Goal: Use online tool/utility: Utilize a website feature to perform a specific function

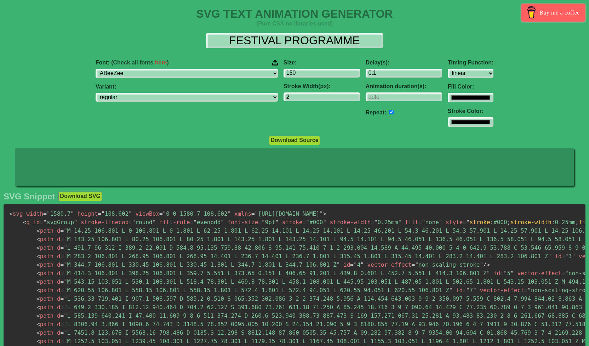
select select "linear"
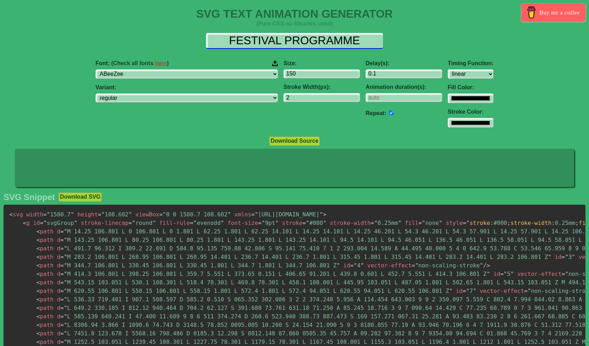
click at [317, 43] on input "FESTIVAL PROGRAMME" at bounding box center [294, 41] width 177 height 16
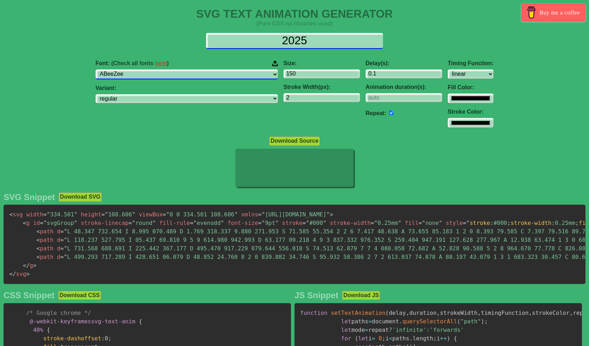
type input "2025"
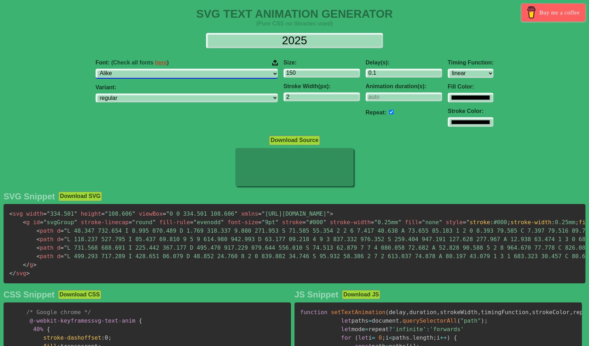
click option "Alike" at bounding box center [0, 0] width 0 height 0
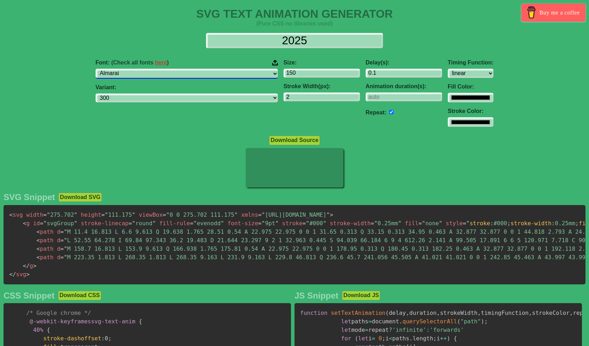
select select "Almendra"
select select "regular"
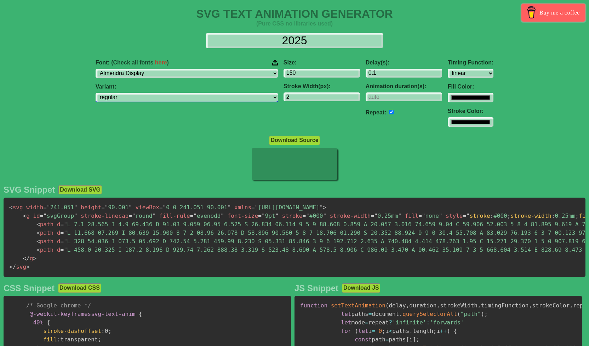
click at [95, 93] on select "regular" at bounding box center [186, 98] width 182 height 10
click at [193, 100] on select "regular" at bounding box center [186, 98] width 182 height 10
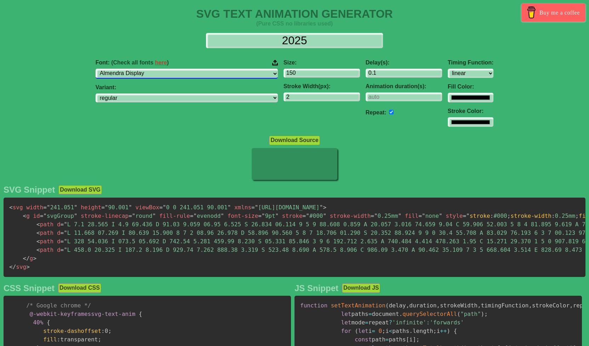
click at [95, 69] on select "ABeeZee [PERSON_NAME] Display AR One Sans [PERSON_NAME] Libre Aboreto Abril Fat…" at bounding box center [186, 74] width 182 height 10
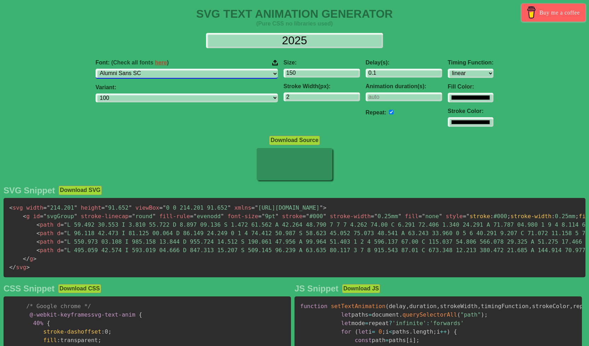
select select "Amarante"
select select "regular"
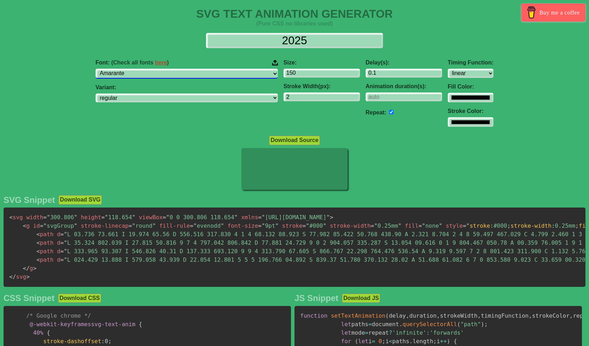
select select "Amaranth"
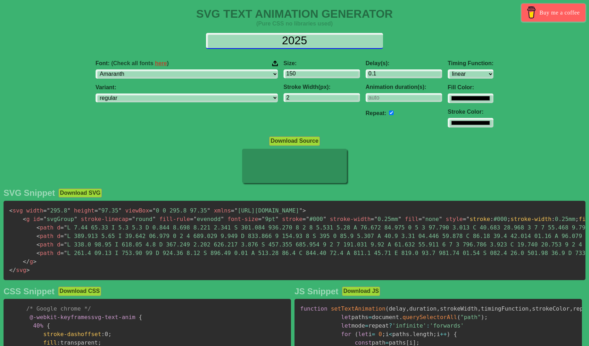
drag, startPoint x: 311, startPoint y: 39, endPoint x: 264, endPoint y: 37, distance: 47.1
click at [264, 37] on input "2025" at bounding box center [294, 41] width 177 height 16
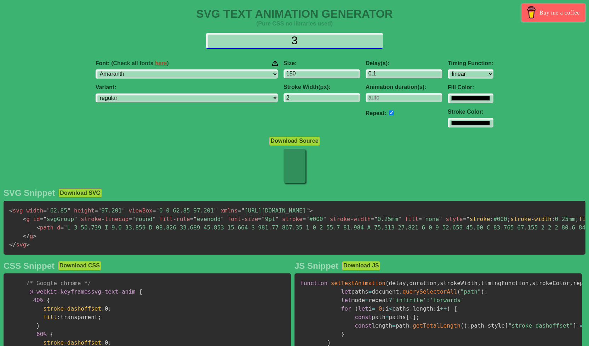
type input "3"
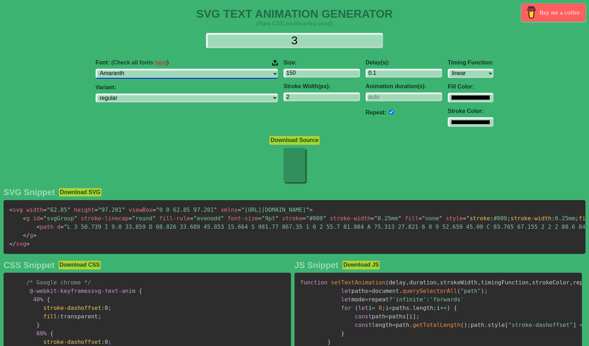
click at [95, 69] on select "ABeeZee [PERSON_NAME] Display AR One Sans [PERSON_NAME] Libre Aboreto Abril Fat…" at bounding box center [186, 74] width 182 height 10
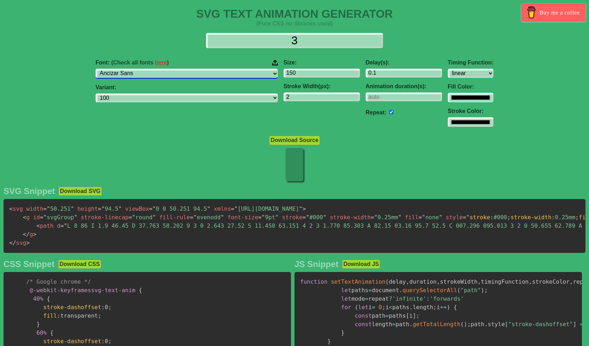
select select "Ancizar Serif"
select select "300"
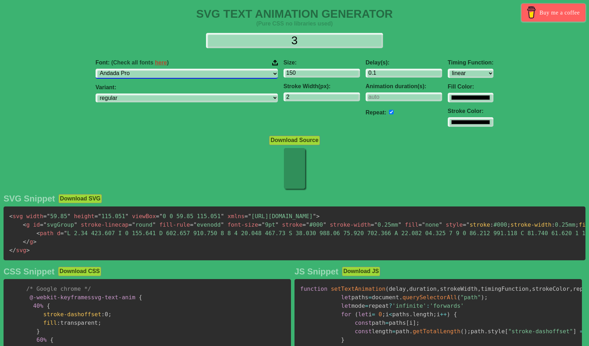
select select "[PERSON_NAME]"
select select "regular"
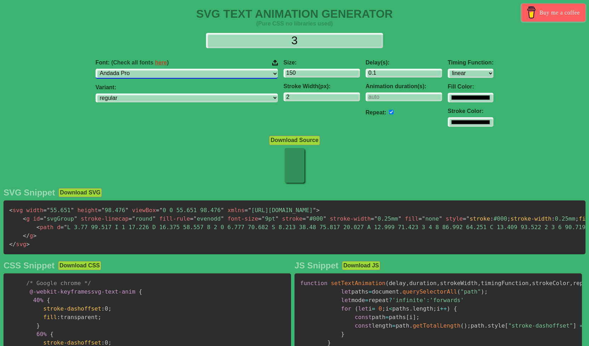
select select "[PERSON_NAME]"
select select "regular"
select select "[PERSON_NAME]"
select select "100"
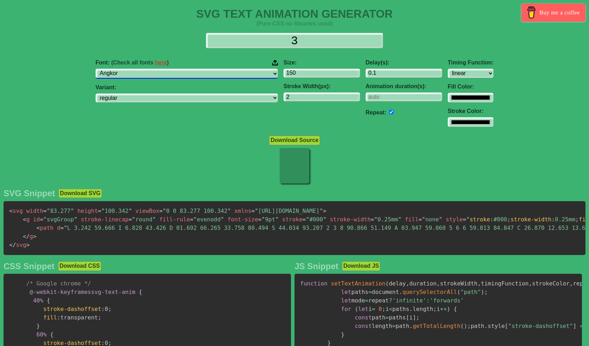
select select "Annapurna SIL"
select select "regular"
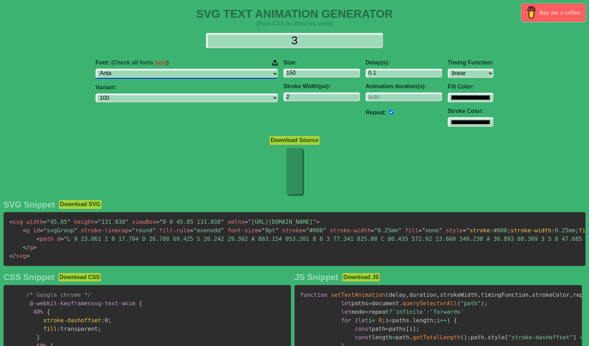
select select "Anuphan"
select select "100"
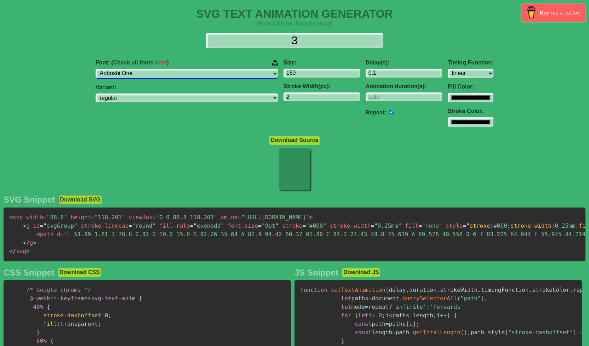
select select "Arapey"
select select "regular"
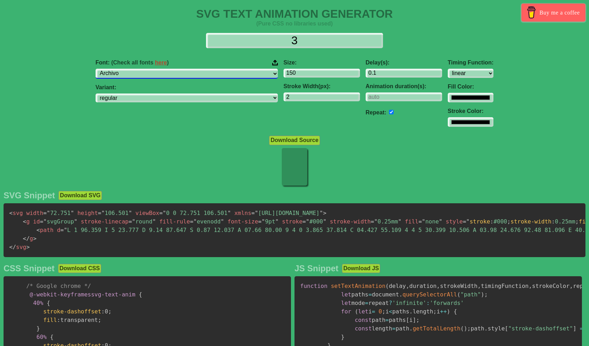
select select "Archivo Black"
select select "regular"
select select "Arimo"
select select "regular"
select select "Asap Condensed"
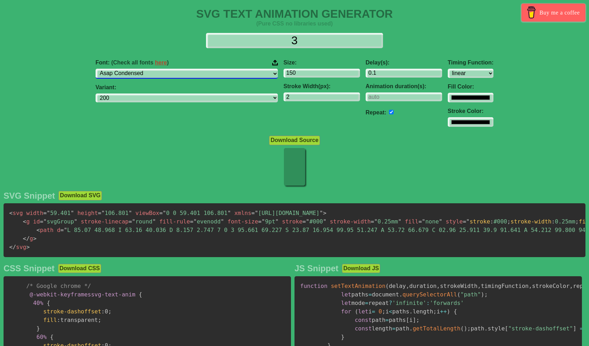
select select "200"
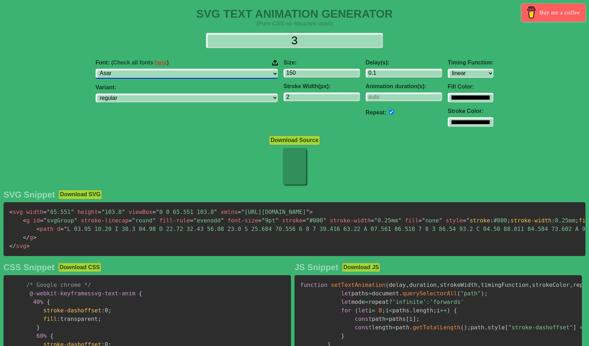
select select "Asimovian"
select select "regular"
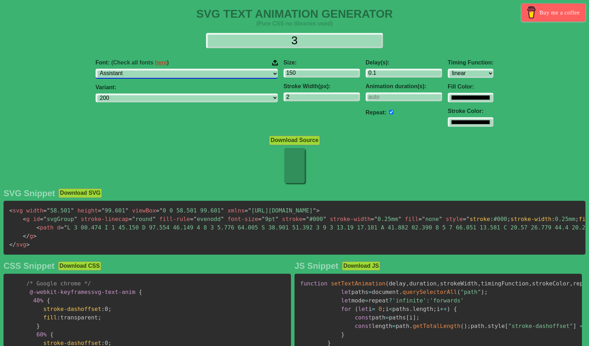
select select "Asta Sans"
select select "300"
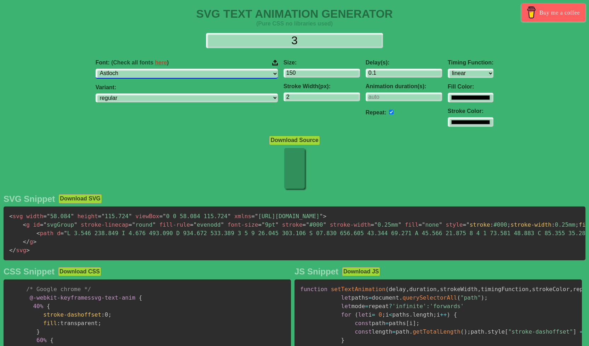
select select "Asul"
select select "regular"
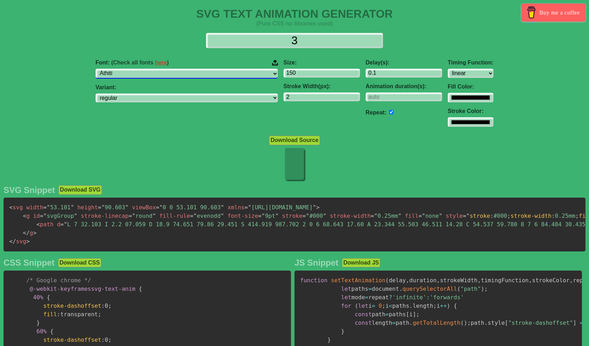
select select "[PERSON_NAME] Hyperlegible"
select select "regular"
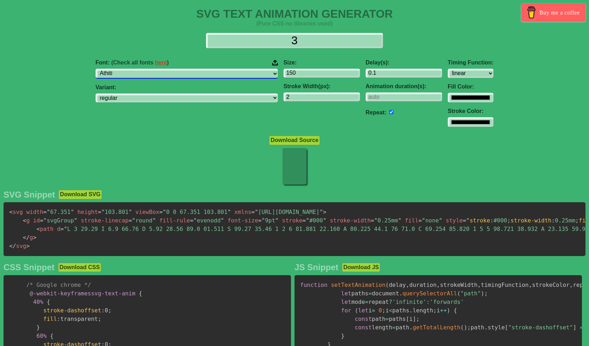
select select "[PERSON_NAME] Hyperlegible Next"
select select "200"
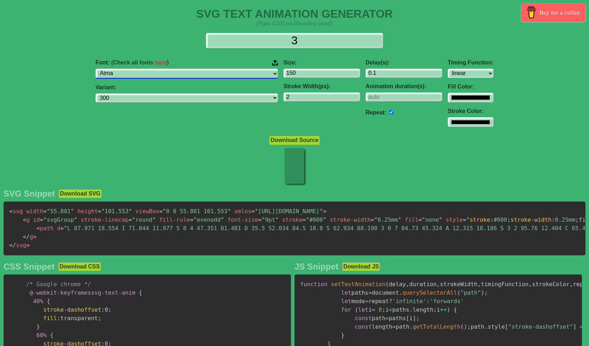
select select "Atomic Age"
select select "regular"
select select "Averia Sans Libre"
select select "300"
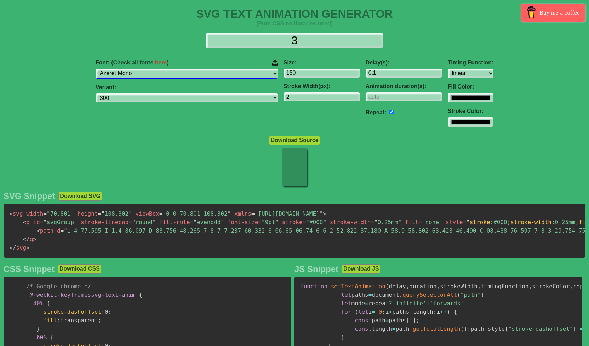
select select "B612"
select select "regular"
select select "Bakbak One"
select select "regular"
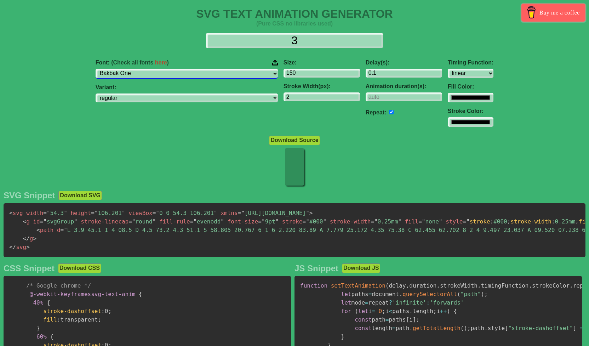
select select "[PERSON_NAME] Condensed"
select select "100"
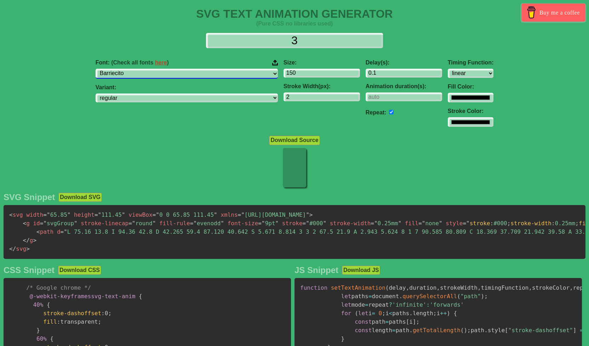
select select "Barrio"
select select "regular"
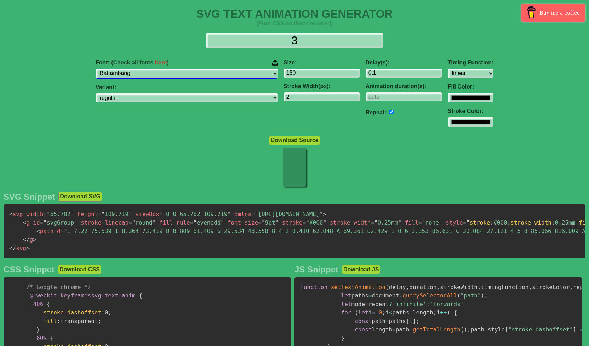
select select "Baumans"
select select "regular"
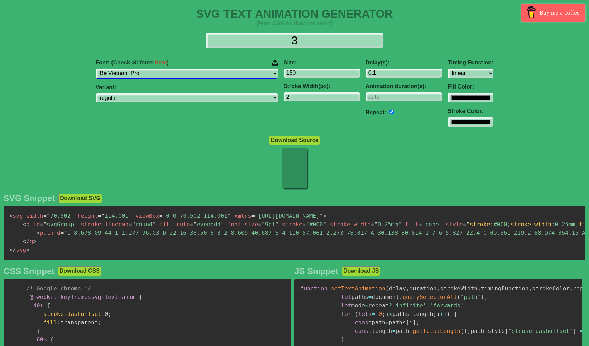
select select "Beau Rivage"
select select "regular"
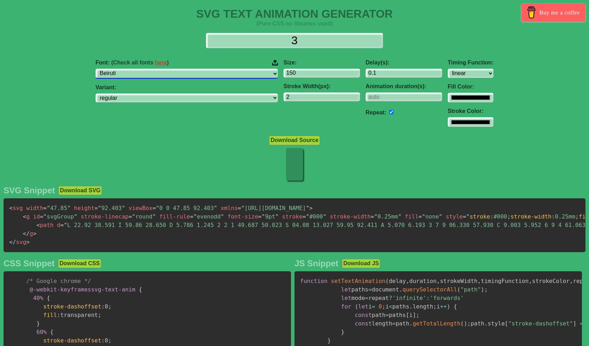
select select "Belanosima"
select select "regular"
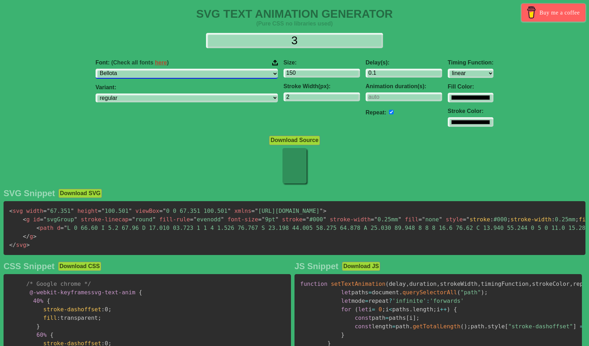
select select "Bellota Text"
select select "300"
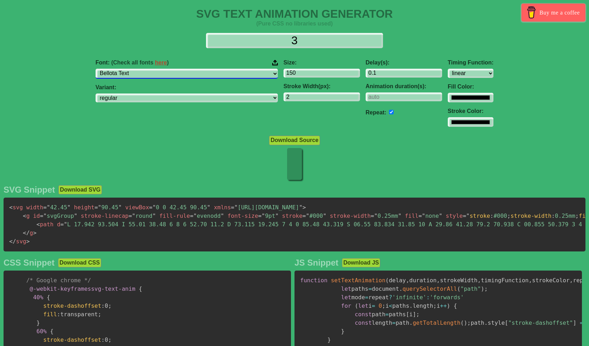
select select "[PERSON_NAME]"
select select "regular"
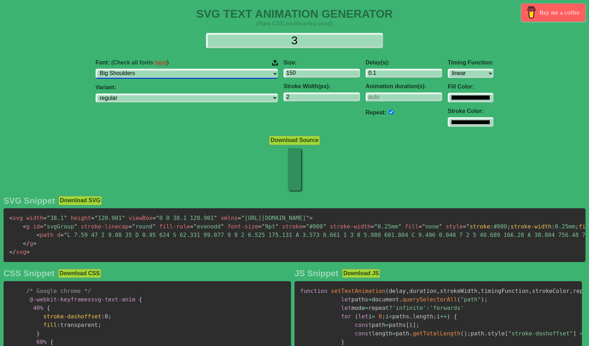
select select "Big Shoulders Inline"
select select "100"
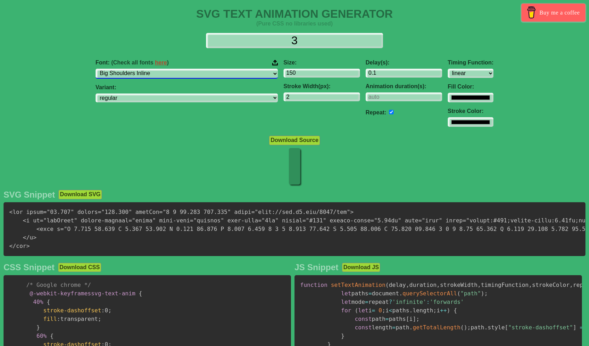
select select "Bigshot One"
select select "regular"
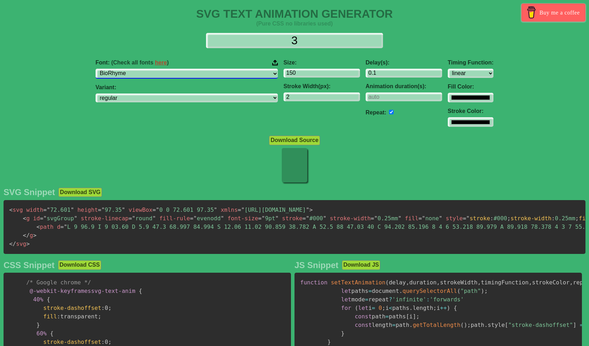
select select "BioRhyme Expanded"
select select "200"
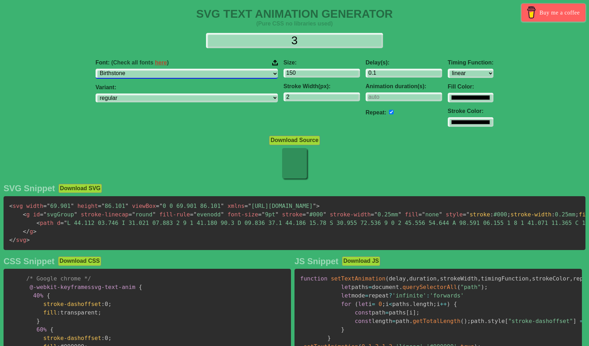
select select "Birthstone Bounce"
select select "regular"
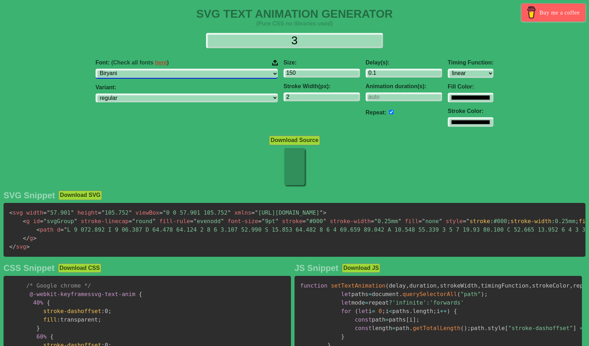
select select "Bitcount"
select select "100"
select select "Black [PERSON_NAME]"
select select "regular"
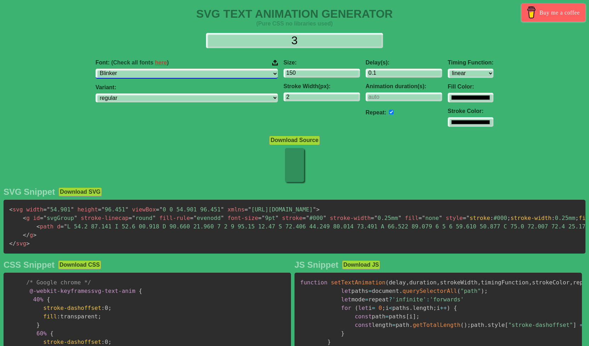
select select "Bodoni Moda"
select select "regular"
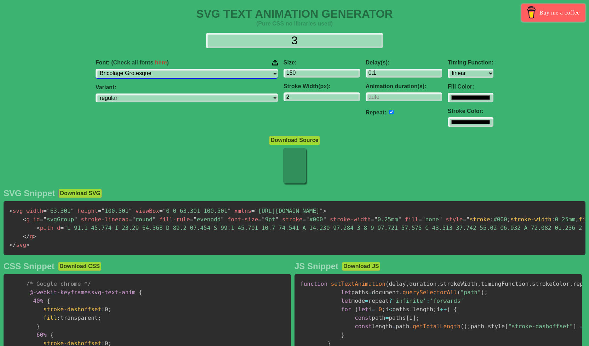
select select "Bree Serif"
select select "regular"
select select "[PERSON_NAME] SC"
select select "regular"
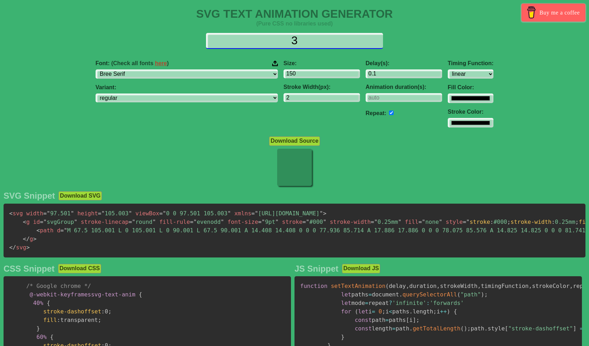
drag, startPoint x: 295, startPoint y: 41, endPoint x: 285, endPoint y: 40, distance: 10.0
click at [285, 40] on input "3" at bounding box center [294, 41] width 177 height 16
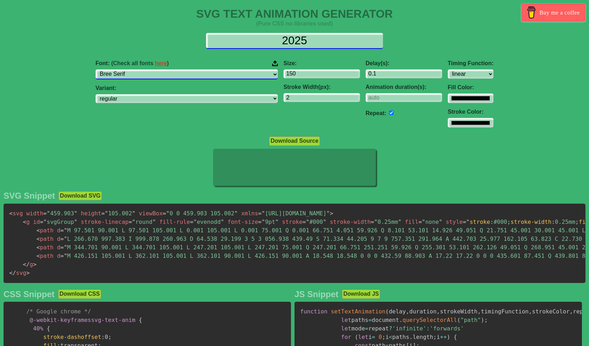
type input "2025"
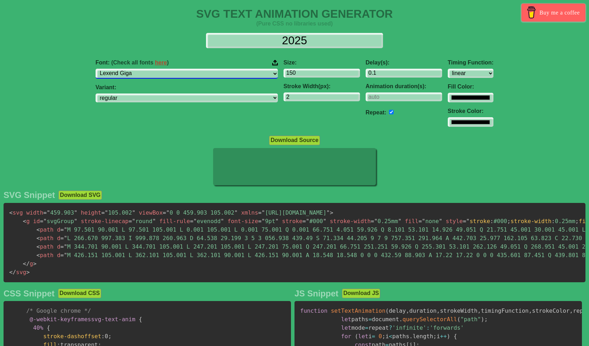
click option "Lexend Giga" at bounding box center [0, 0] width 0 height 0
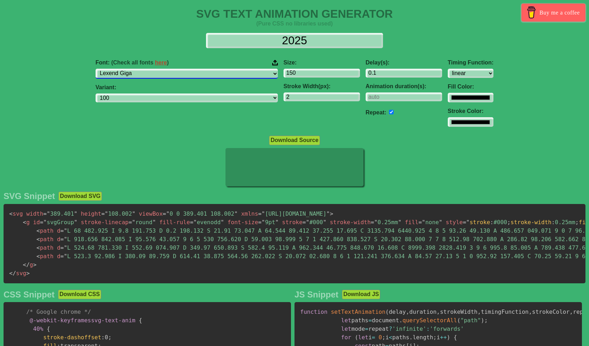
select select "Lexend Mega"
select select "100"
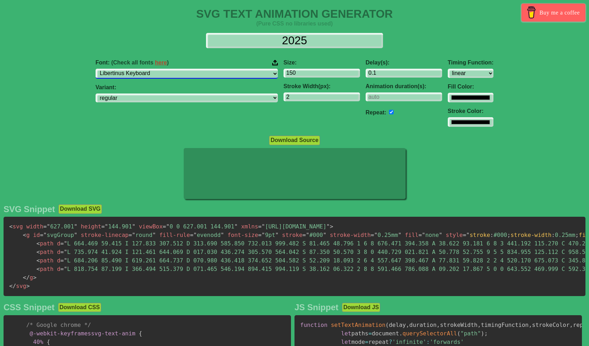
select select "Libertinus Math"
select select "regular"
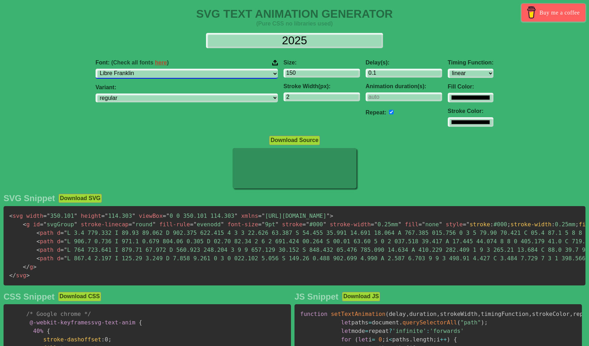
select select "Licorice"
select select "regular"
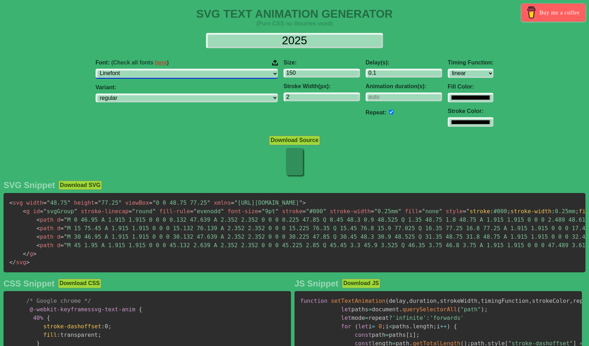
select select "[PERSON_NAME]"
select select "200"
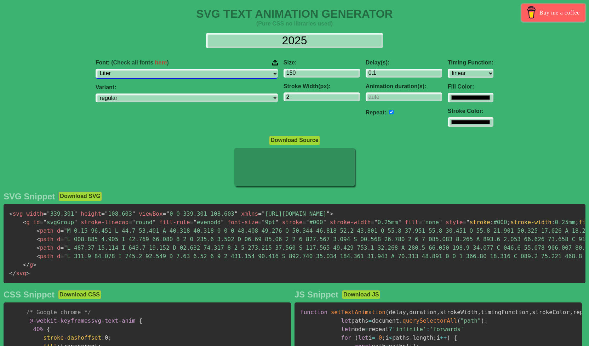
select select "Literata"
select select "200"
select select "Livvic"
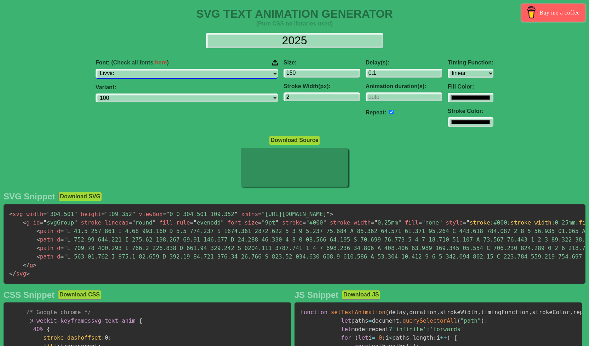
select select "100"
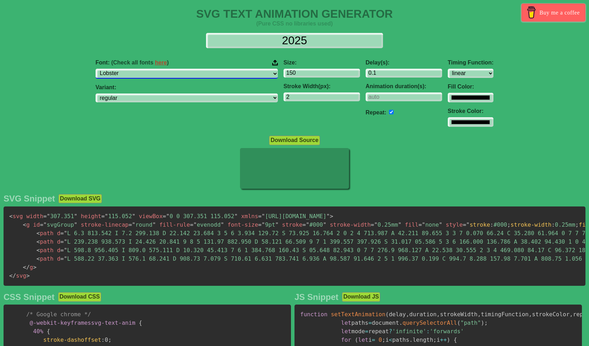
select select "Lobster Two"
select select "regular"
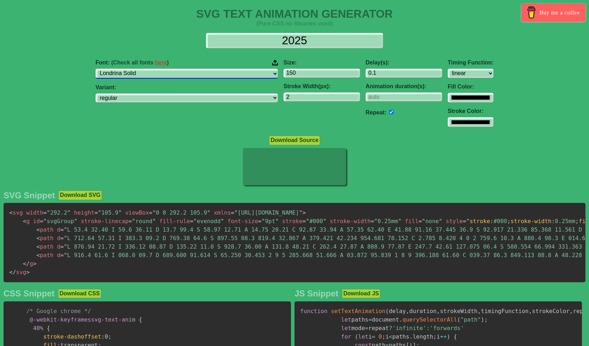
select select "Londrina Sketch"
select select "regular"
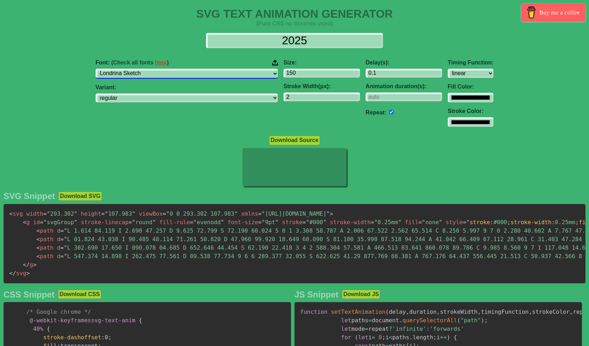
select select "Londrina Shadow"
select select "regular"
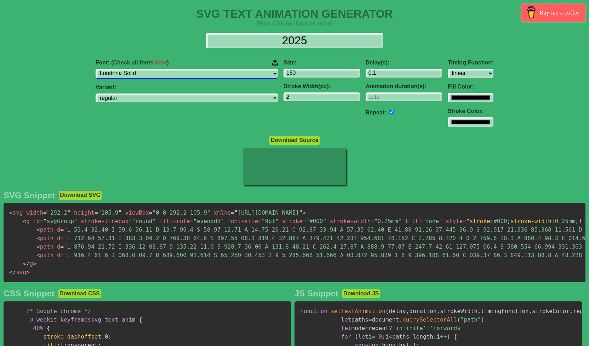
select select "Long Cang"
select select "regular"
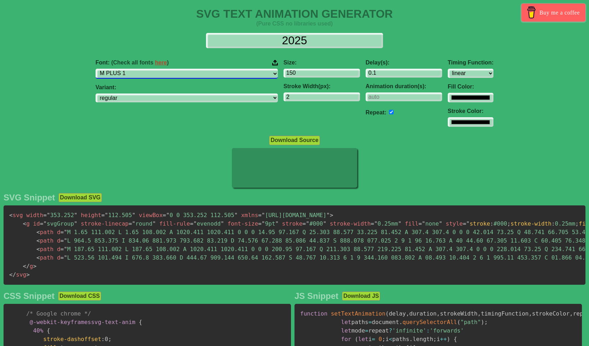
select select "M PLUS 1 Code"
select select "100"
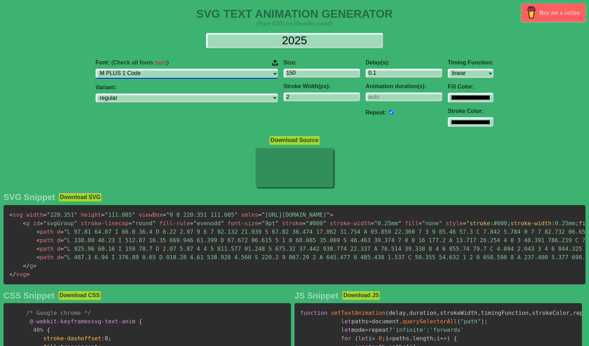
select select "Macondo"
select select "regular"
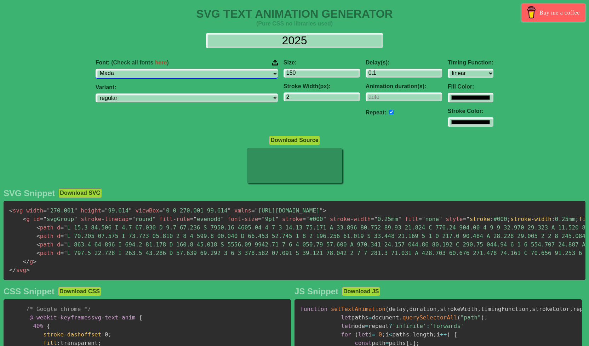
select select "Madimi One"
select select "regular"
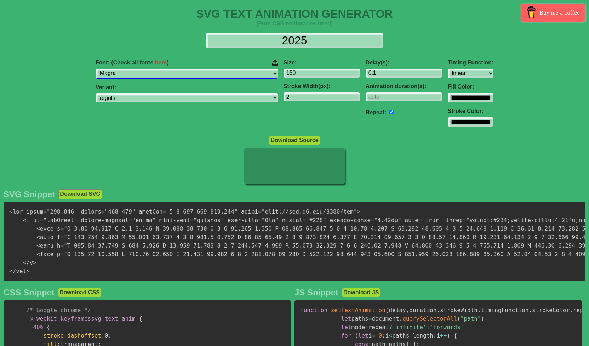
select select "Madimi One"
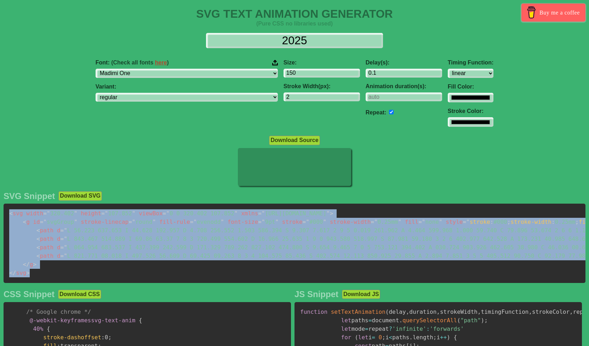
drag, startPoint x: 28, startPoint y: 265, endPoint x: 9, endPoint y: 214, distance: 54.3
click at [9, 214] on pre "< svg width = " 320.402 " height = " 107.852 " viewBox = " 0 0 320.402 107.852 …" at bounding box center [294, 242] width 581 height 79
copy code "< svg width = " 320.402 " height = " 107.852 " viewBox = " 0 0 320.402 107.852 …"
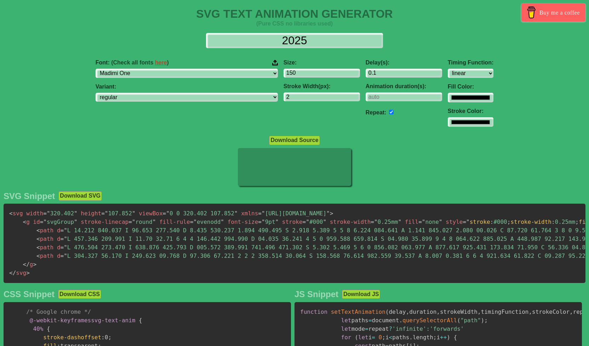
select select "Madimi One"
select select "linear"
